Goal: Book appointment/travel/reservation

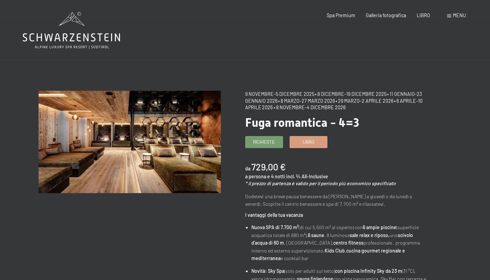
click at [294, 141] on link "Libro" at bounding box center [308, 142] width 37 height 11
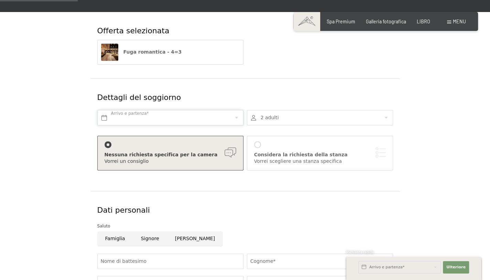
click at [230, 116] on input "text" at bounding box center [170, 117] width 146 height 15
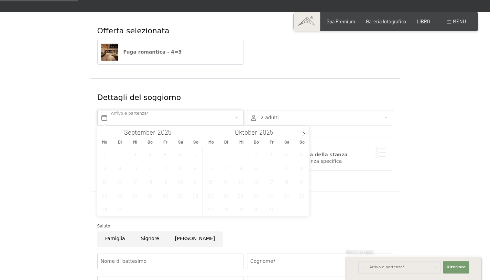
click at [151, 117] on input "text" at bounding box center [170, 117] width 146 height 15
click at [304, 134] on icon at bounding box center [303, 133] width 5 height 5
click at [210, 152] on span "1" at bounding box center [210, 154] width 13 height 13
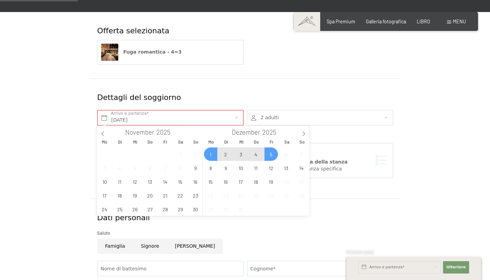
click at [273, 151] on span "5" at bounding box center [270, 154] width 13 height 13
type input "Mo. 01.12.2025 - Fr. 05.12.2025"
